Goal: Information Seeking & Learning: Learn about a topic

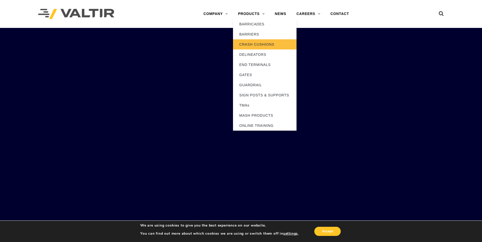
click at [254, 44] on link "CRASH CUSHIONS" at bounding box center [265, 44] width 64 height 10
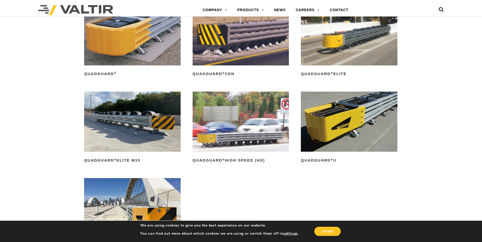
scroll to position [330, 0]
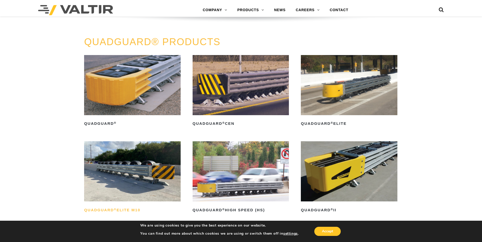
click at [115, 210] on sup "®" at bounding box center [115, 209] width 3 height 3
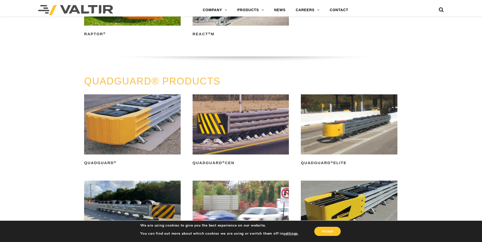
scroll to position [279, 0]
